Goal: Information Seeking & Learning: Learn about a topic

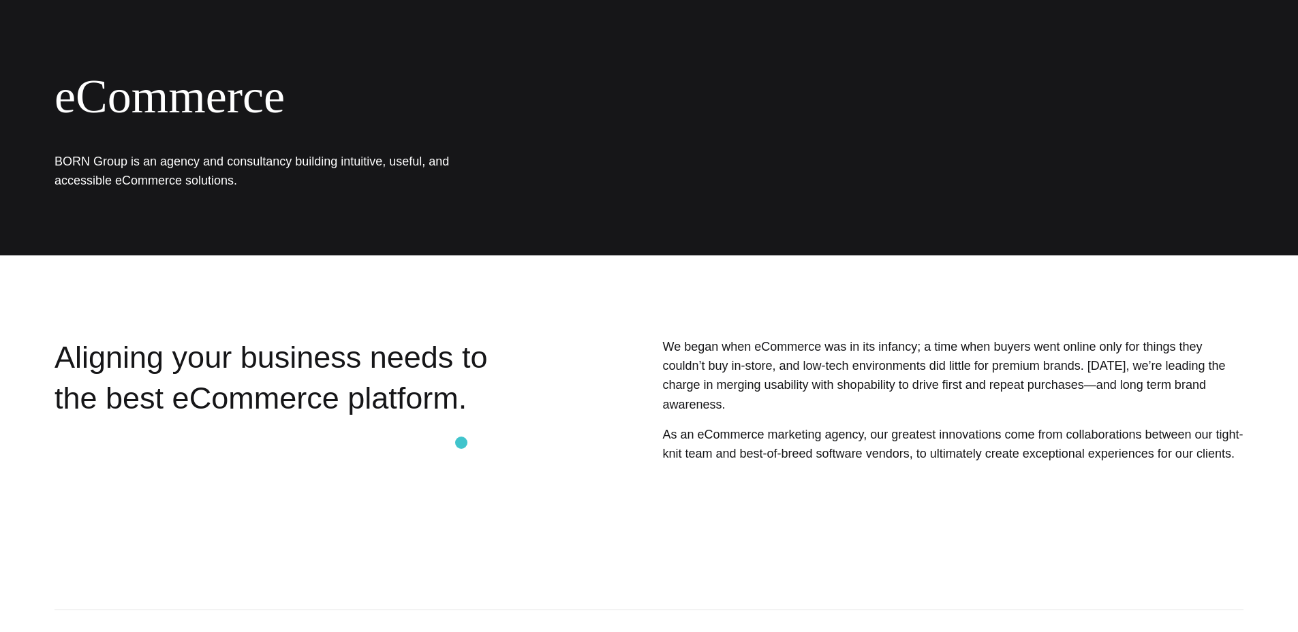
scroll to position [166, 0]
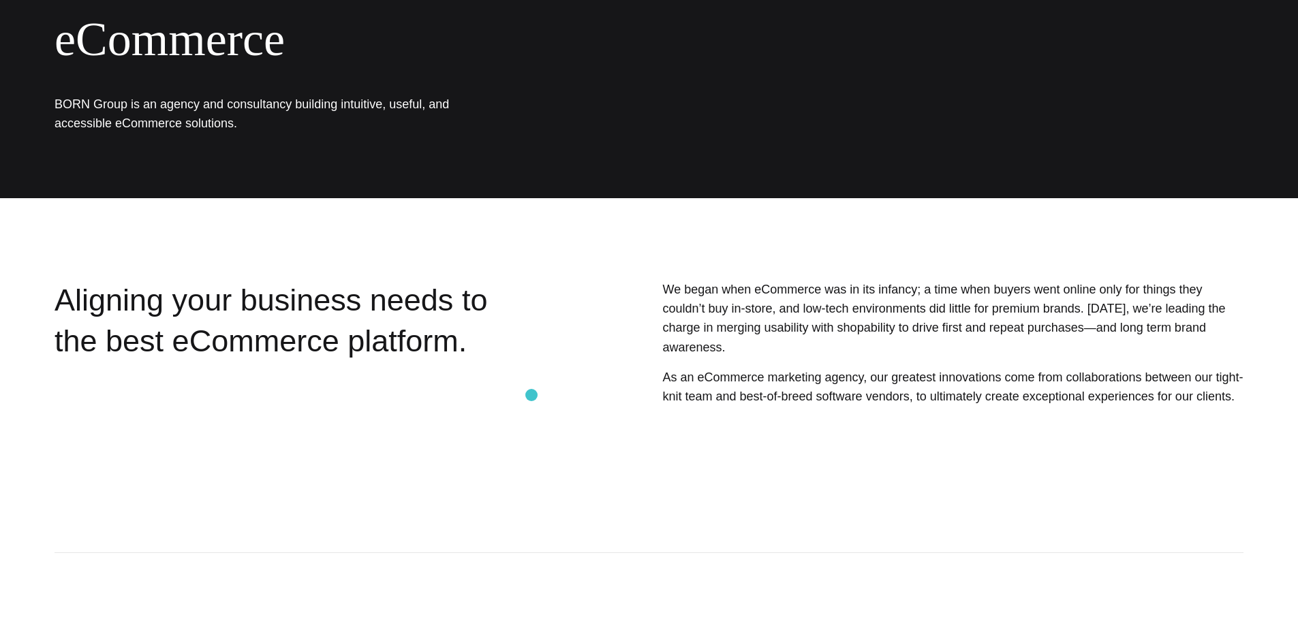
click at [531, 394] on div "Aligning your business needs to the best eCommerce platform." at bounding box center [295, 375] width 480 height 191
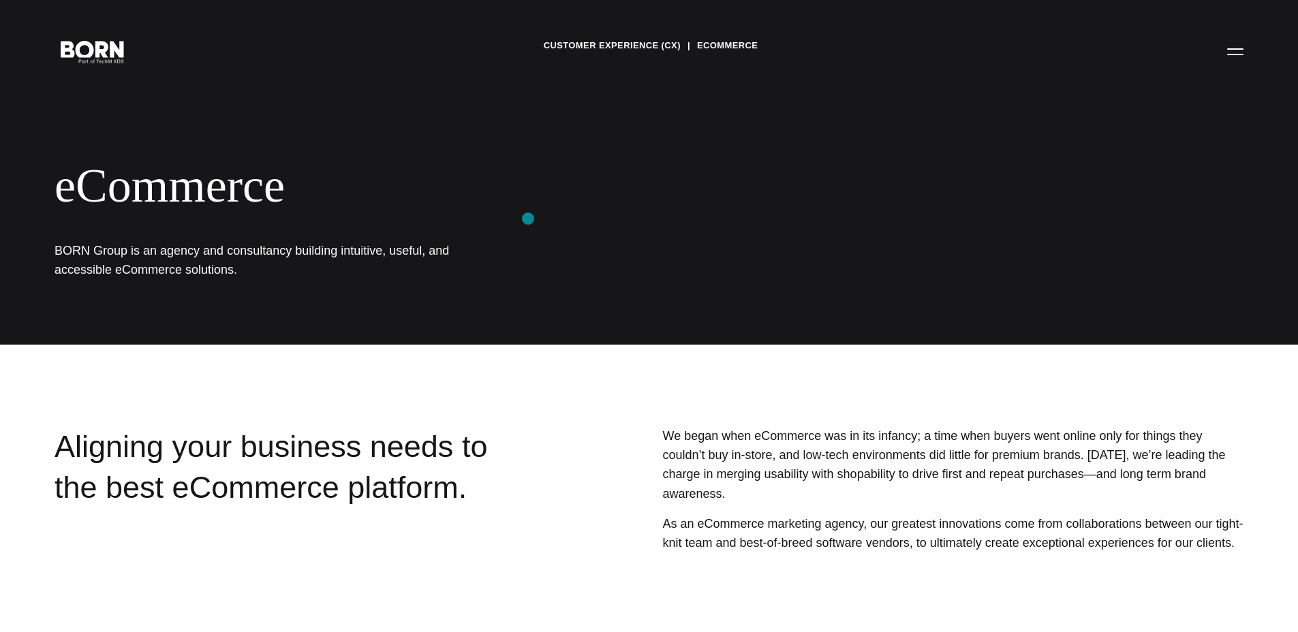
scroll to position [0, 0]
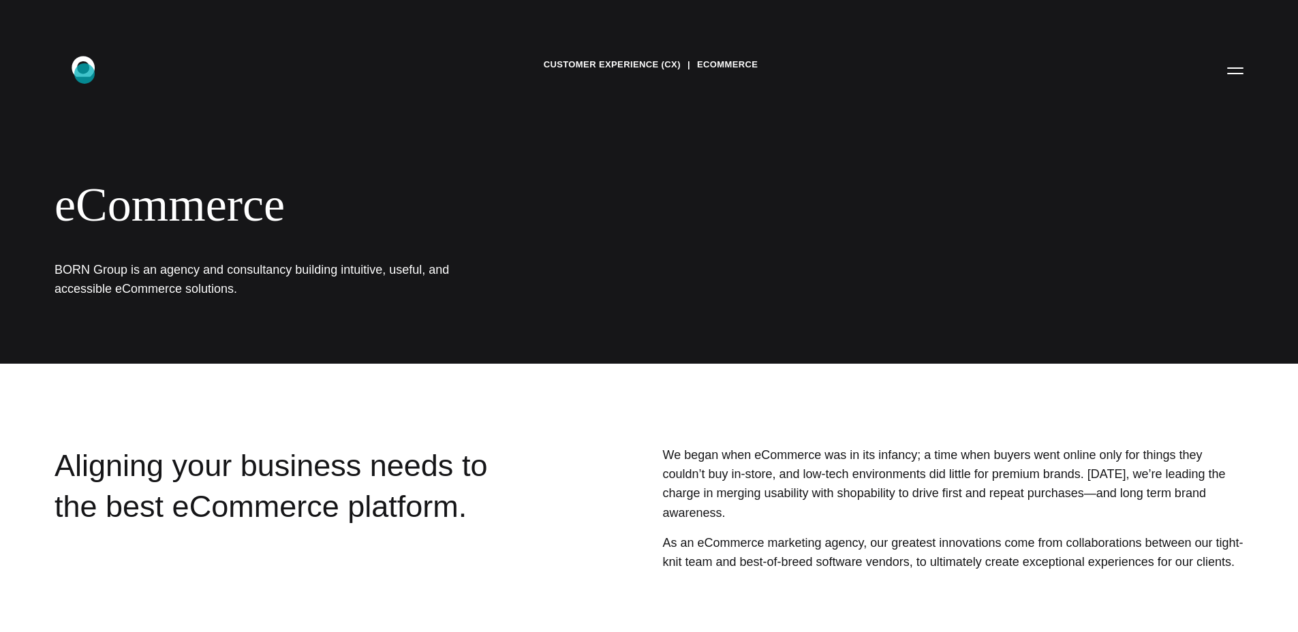
click at [84, 74] on icon at bounding box center [83, 66] width 23 height 20
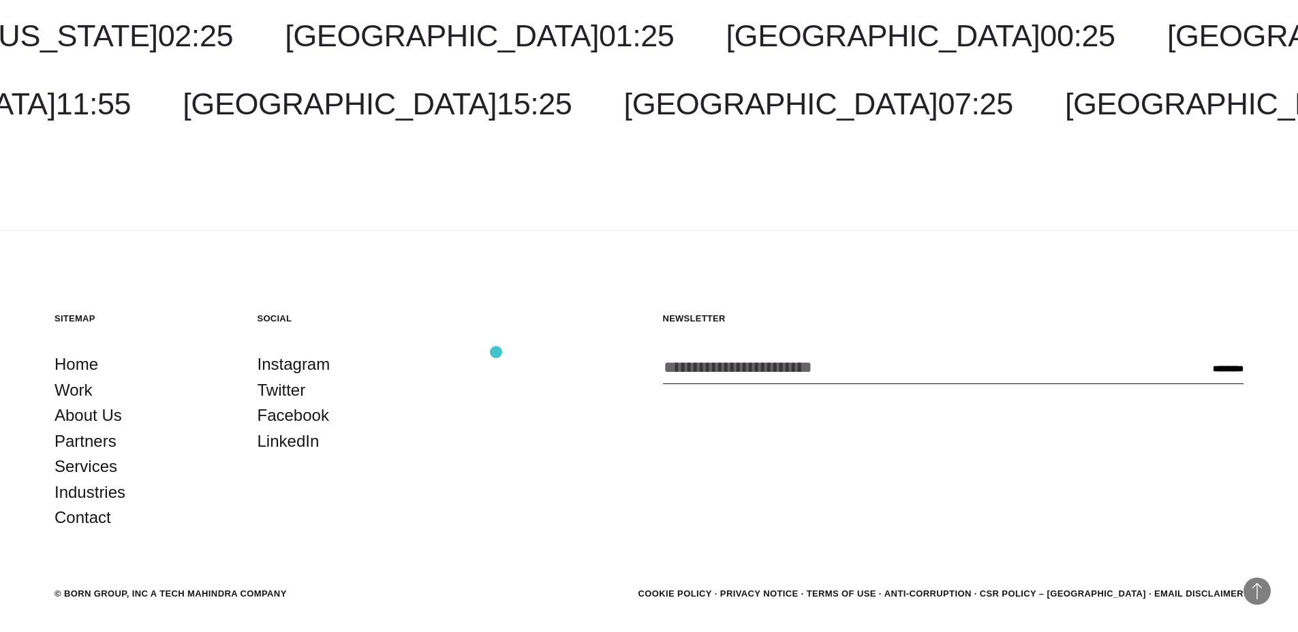
scroll to position [2498, 0]
click at [83, 386] on link "Work" at bounding box center [74, 390] width 38 height 26
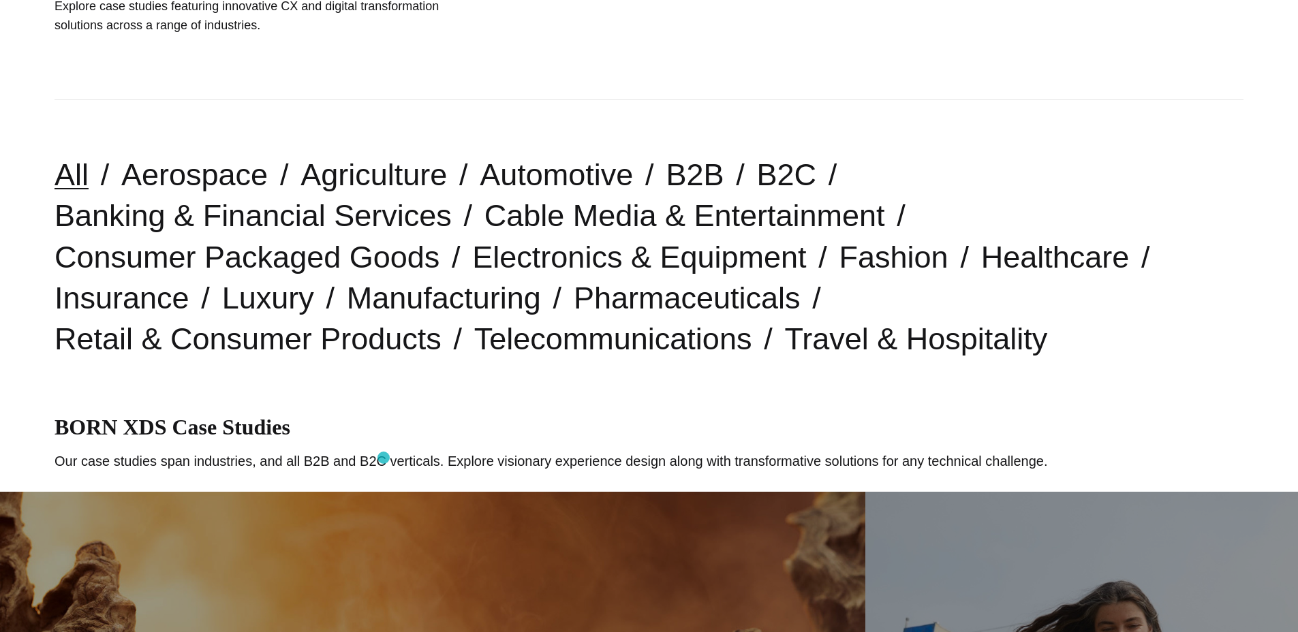
scroll to position [265, 0]
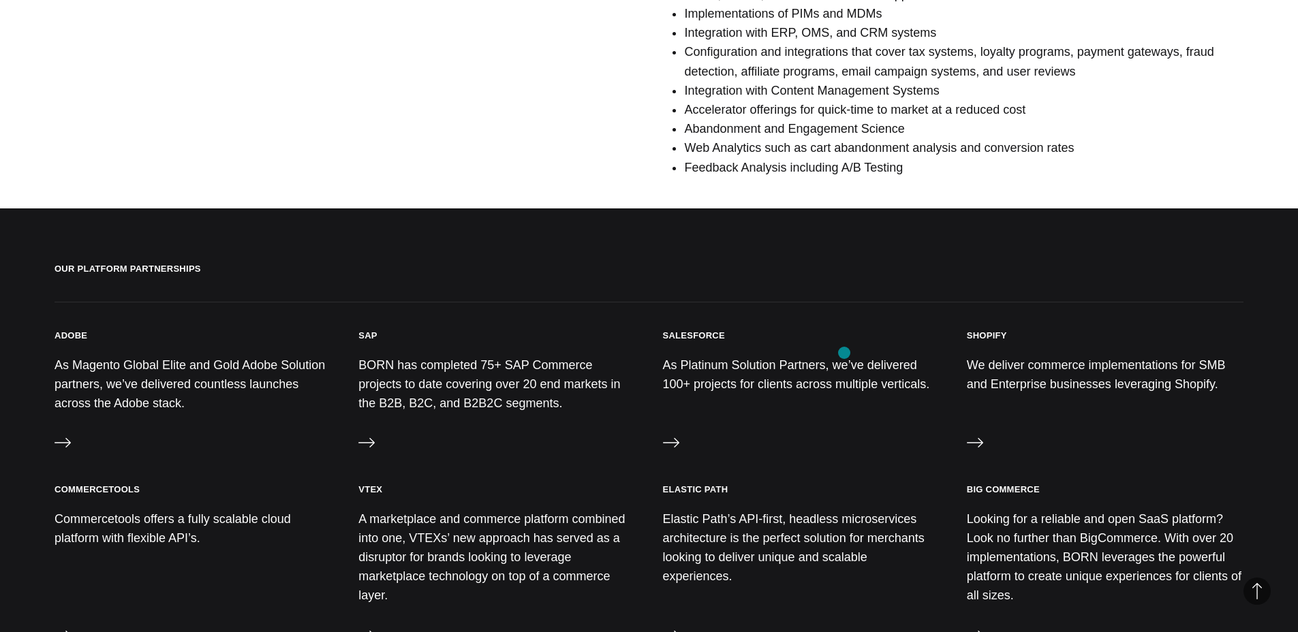
scroll to position [1355, 0]
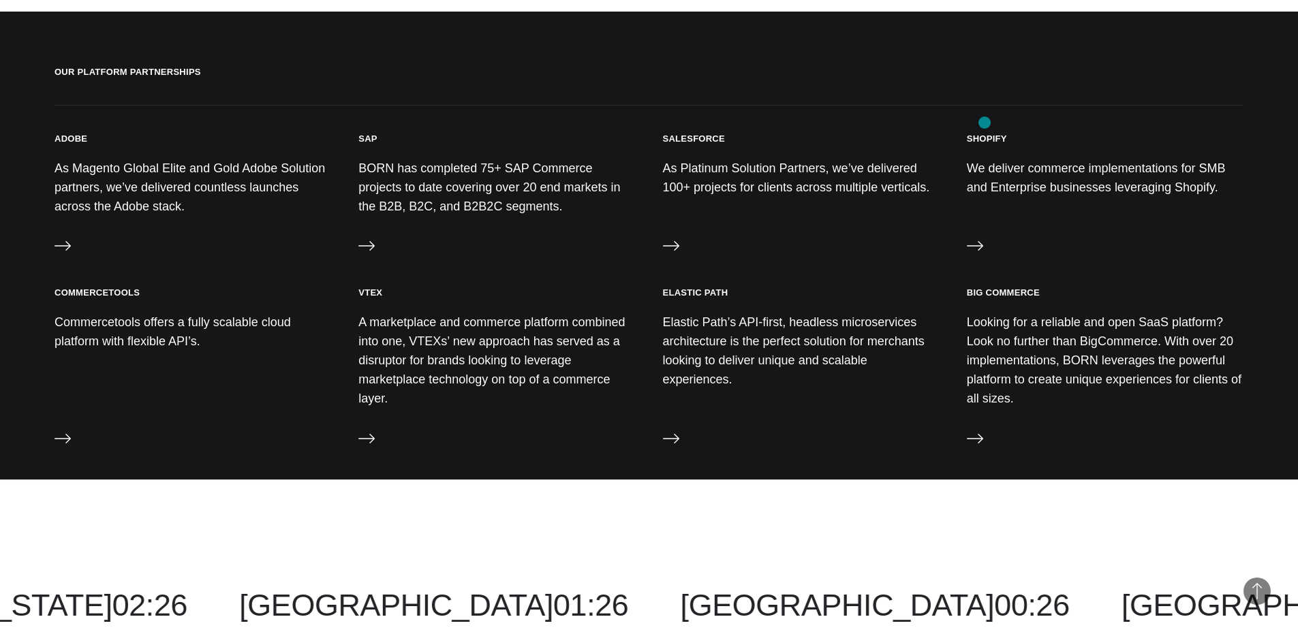
click at [985, 133] on h3 "Shopify" at bounding box center [987, 139] width 40 height 12
click at [975, 238] on icon at bounding box center [975, 246] width 16 height 16
